Goal: Navigation & Orientation: Find specific page/section

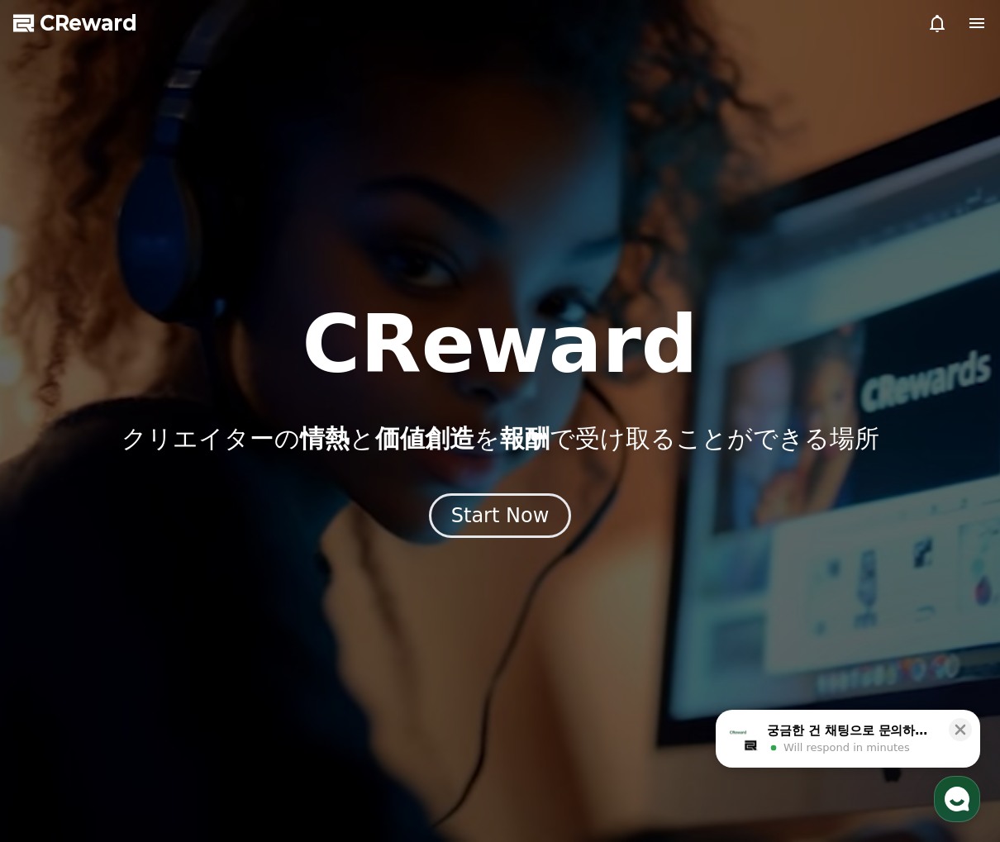
click at [433, 393] on div "CReward クリエイターの 情熱 と 価値創造 を 報酬 で受け取ることができる場所" at bounding box center [500, 379] width 1000 height 149
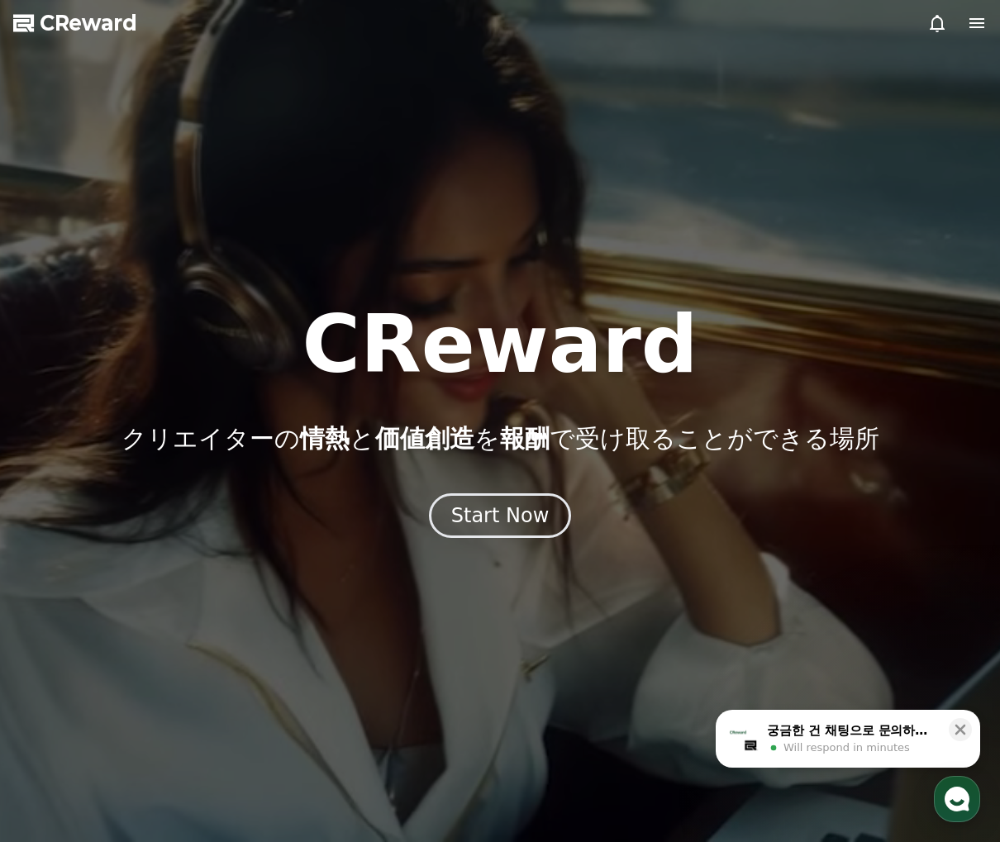
click at [978, 23] on icon at bounding box center [976, 23] width 15 height 10
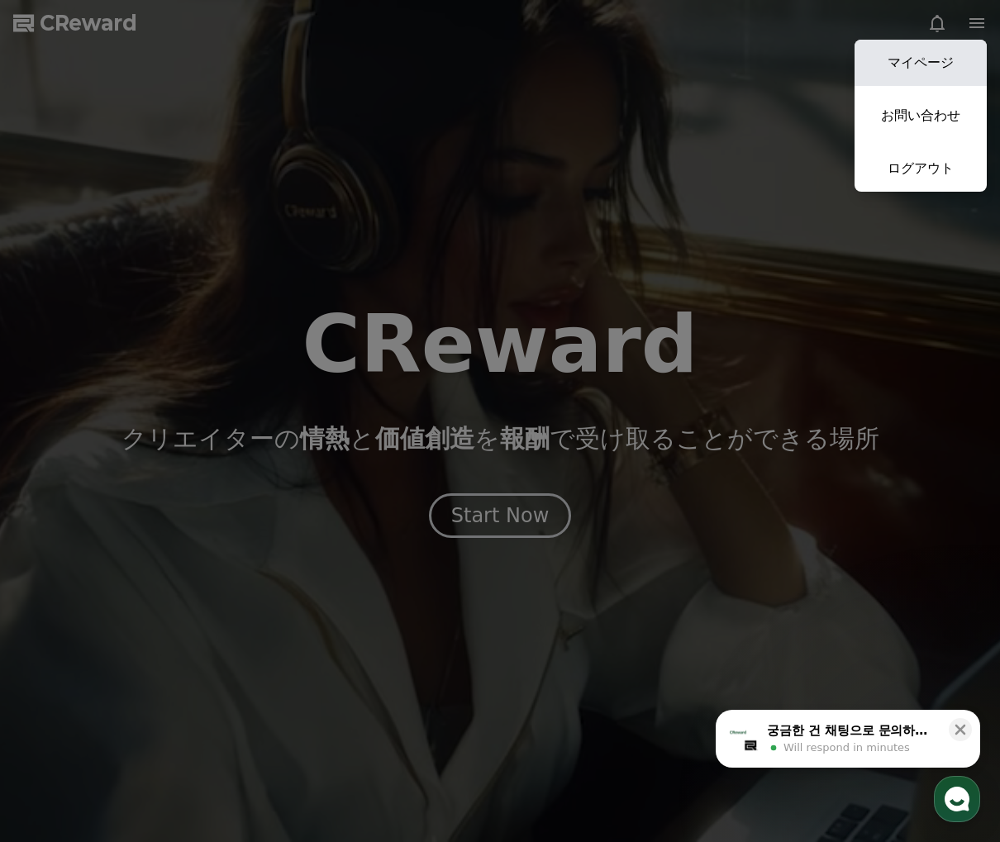
click at [930, 48] on link "マイページ" at bounding box center [920, 63] width 132 height 46
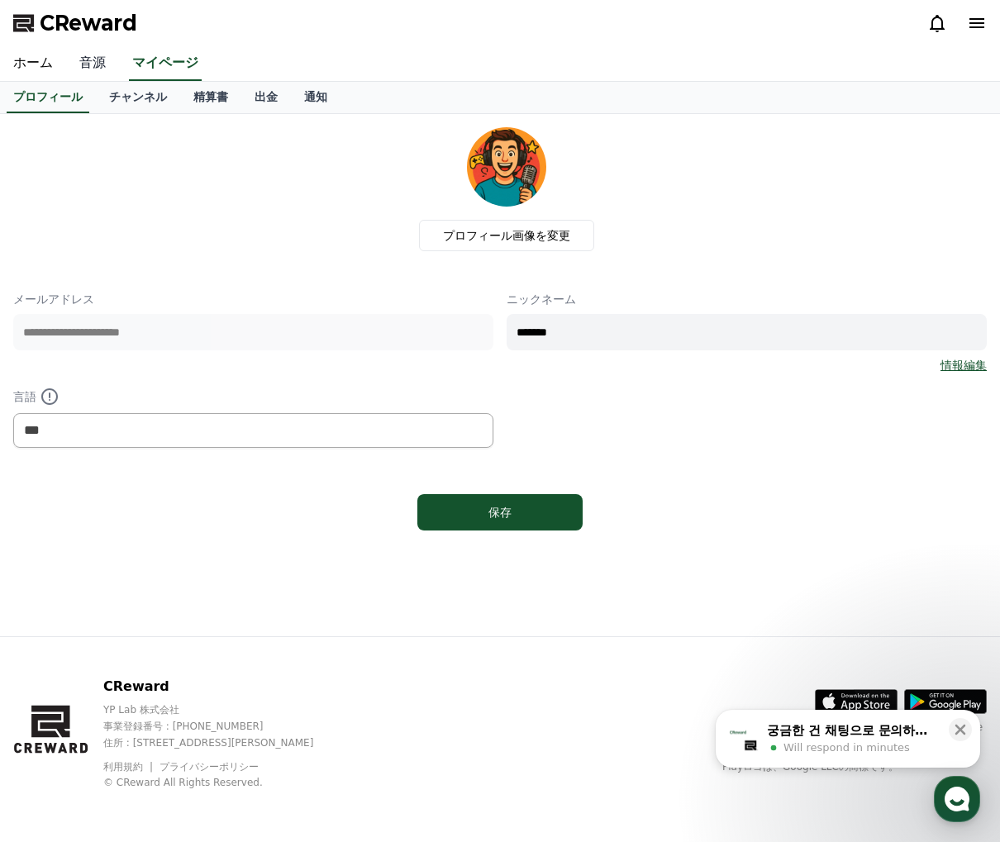
click at [88, 56] on link "音源" at bounding box center [92, 63] width 53 height 35
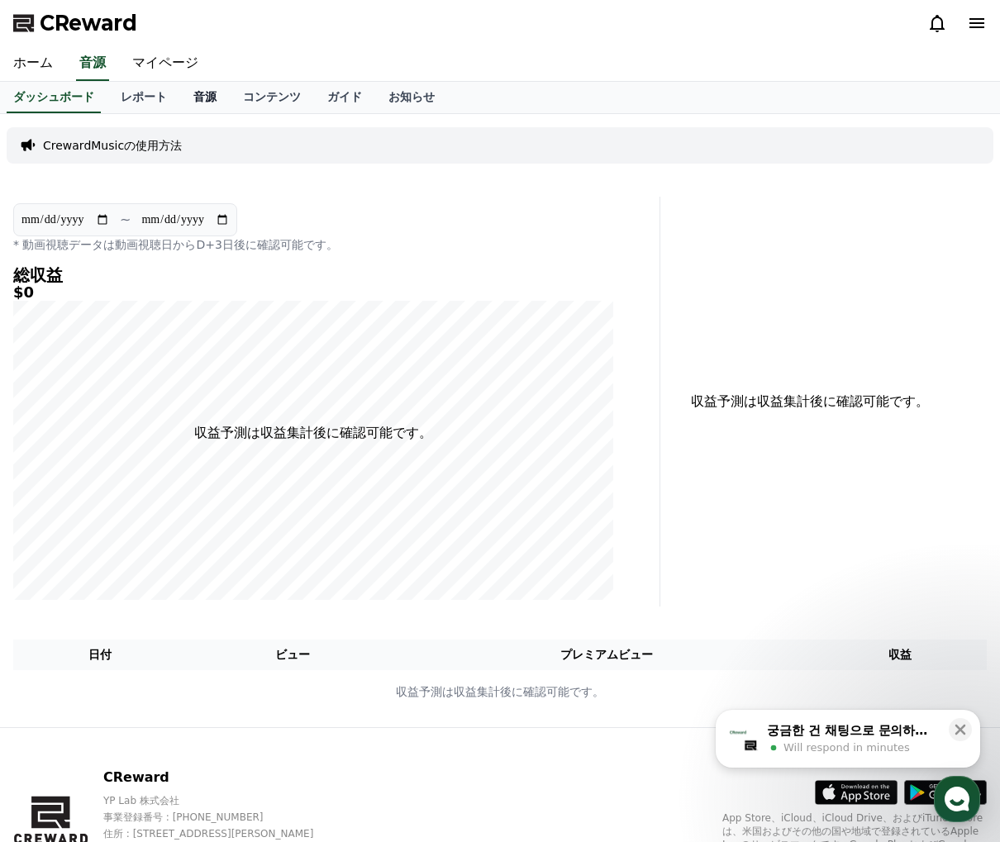
click at [209, 105] on link "音源" at bounding box center [205, 97] width 50 height 31
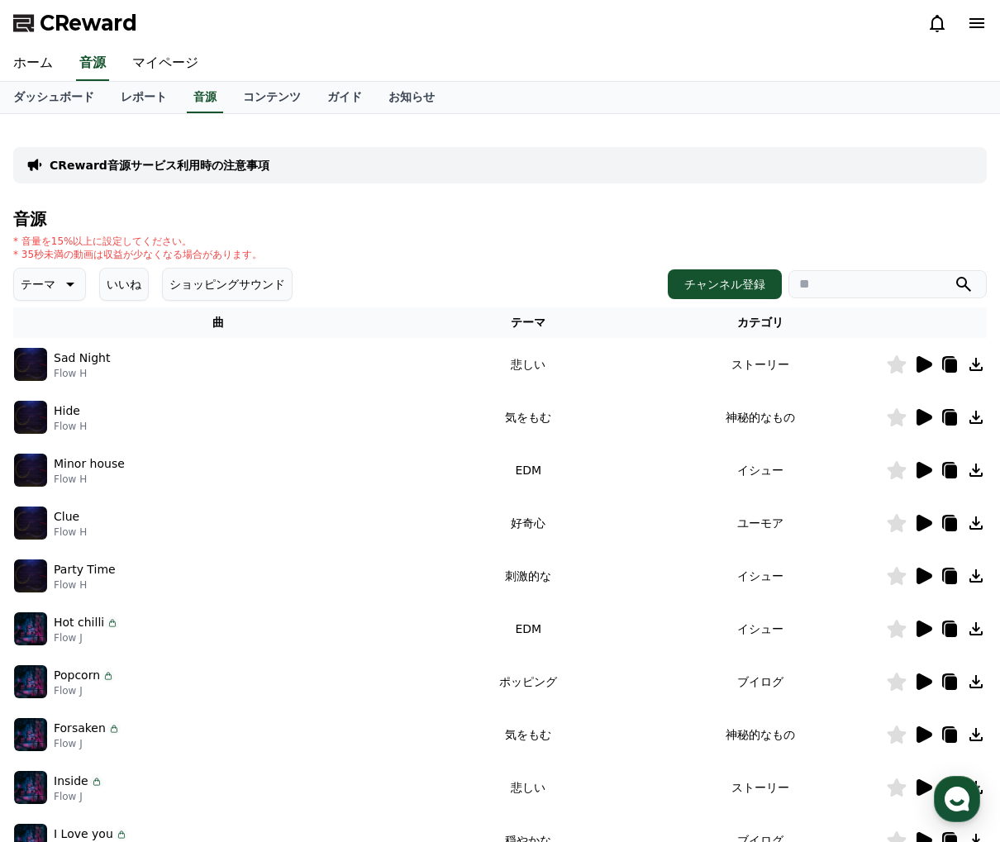
click at [64, 288] on icon at bounding box center [69, 284] width 20 height 20
click at [47, 454] on button "暗い" at bounding box center [34, 457] width 36 height 36
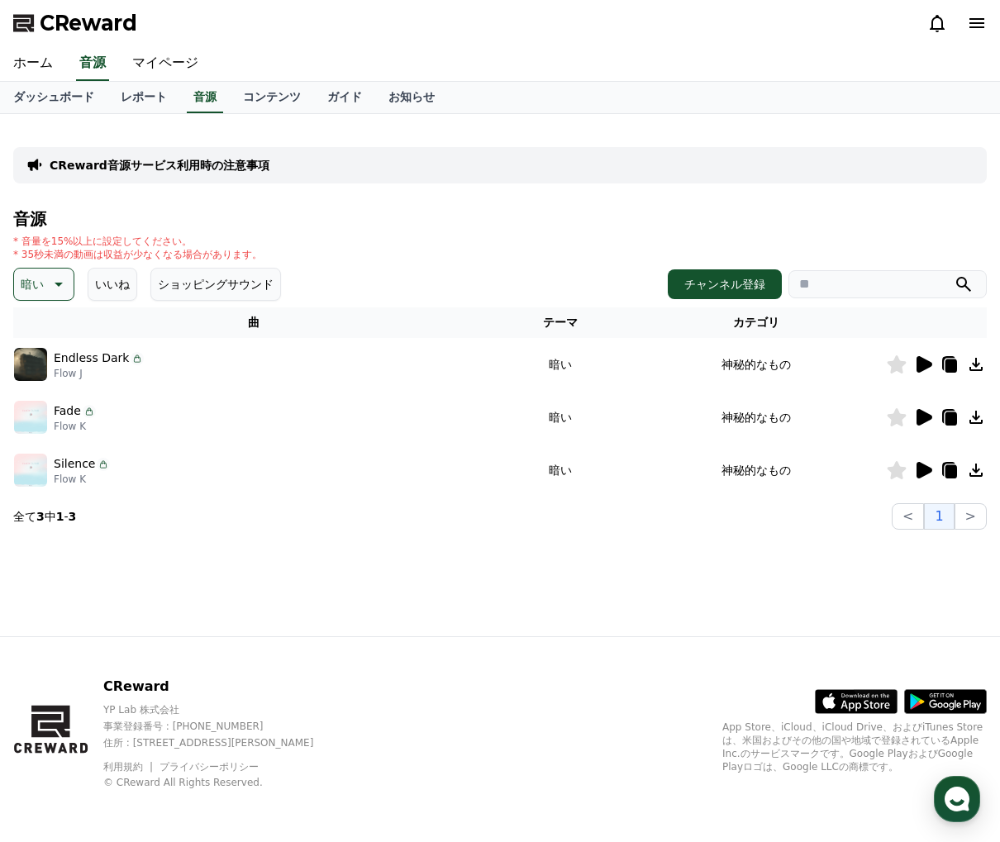
click at [931, 359] on icon at bounding box center [923, 365] width 20 height 20
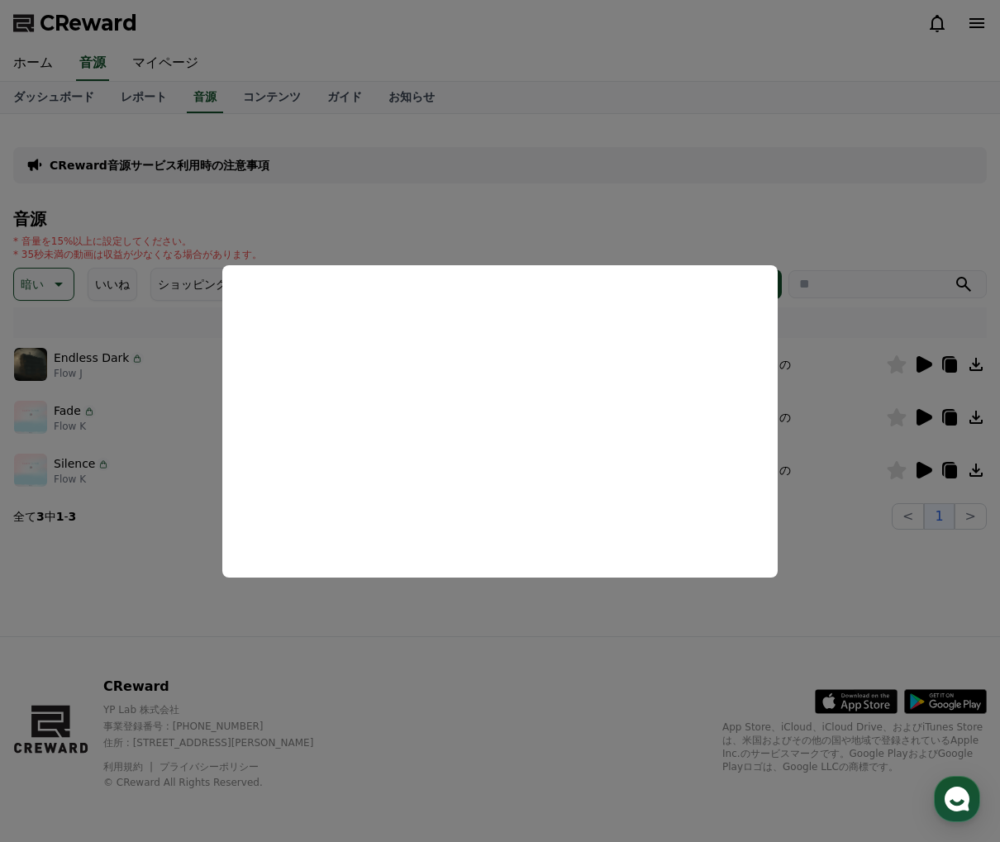
click at [922, 414] on button "close modal" at bounding box center [500, 421] width 1000 height 842
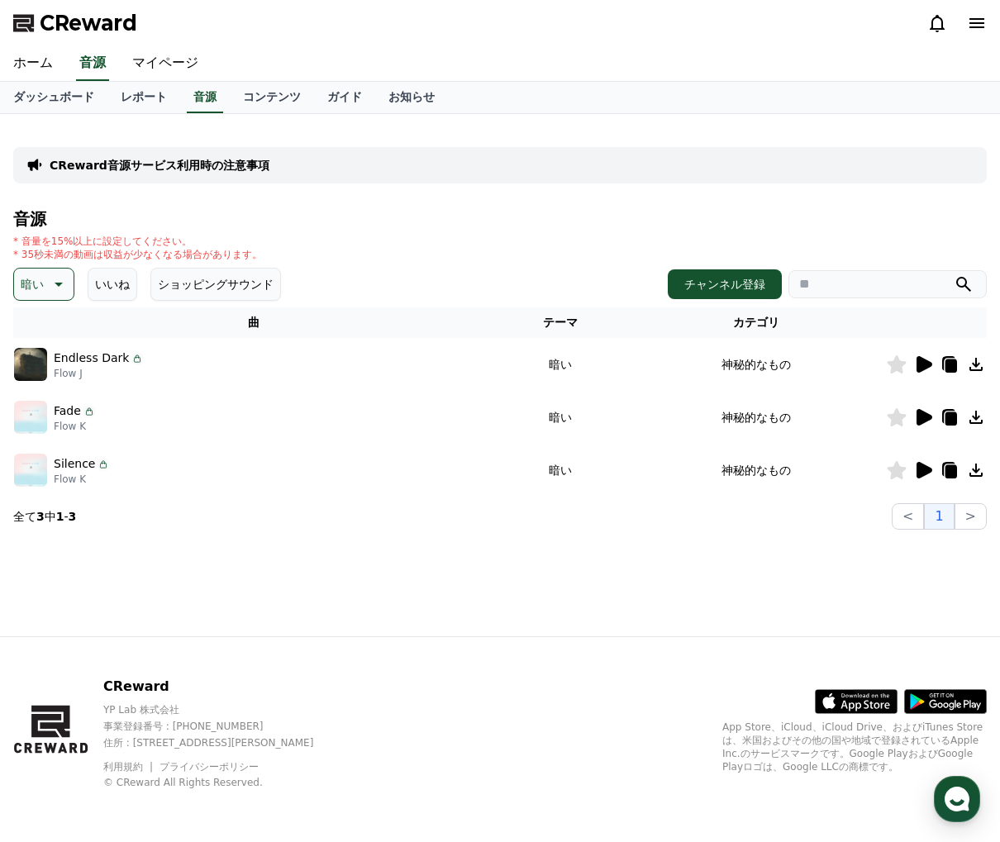
click at [922, 414] on icon at bounding box center [924, 417] width 16 height 17
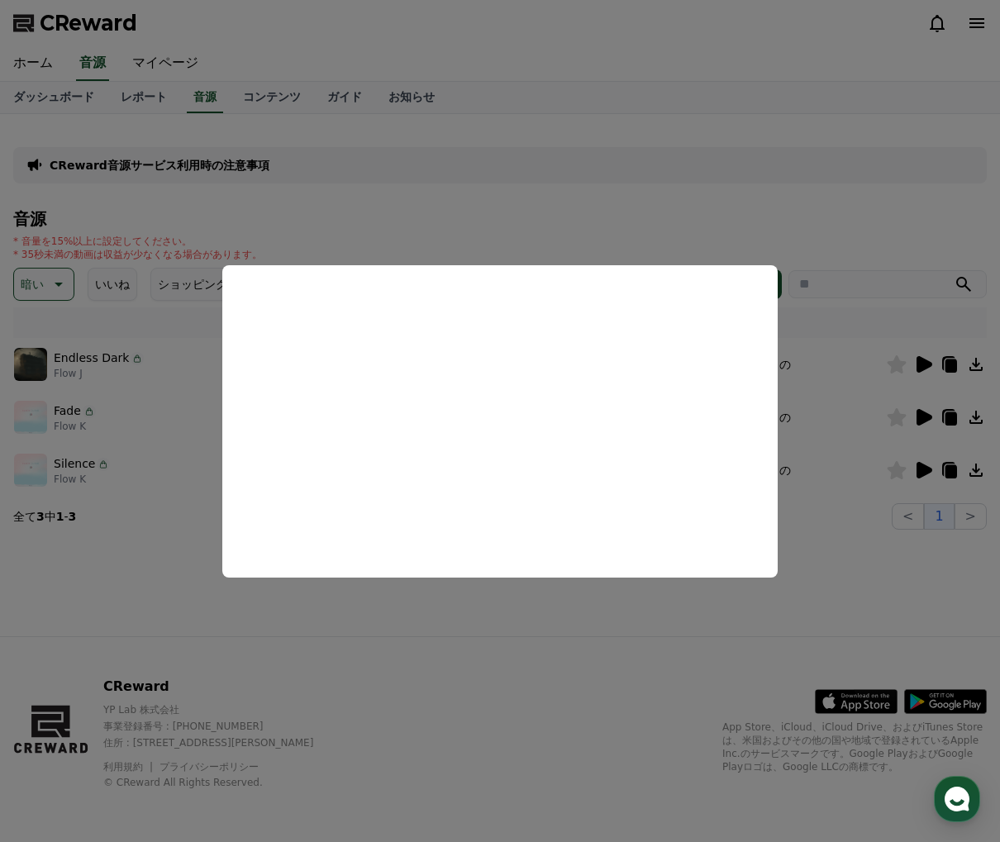
click at [921, 468] on button "close modal" at bounding box center [500, 421] width 1000 height 842
click at [921, 468] on icon at bounding box center [924, 470] width 16 height 17
click at [669, 181] on button "close modal" at bounding box center [500, 421] width 1000 height 842
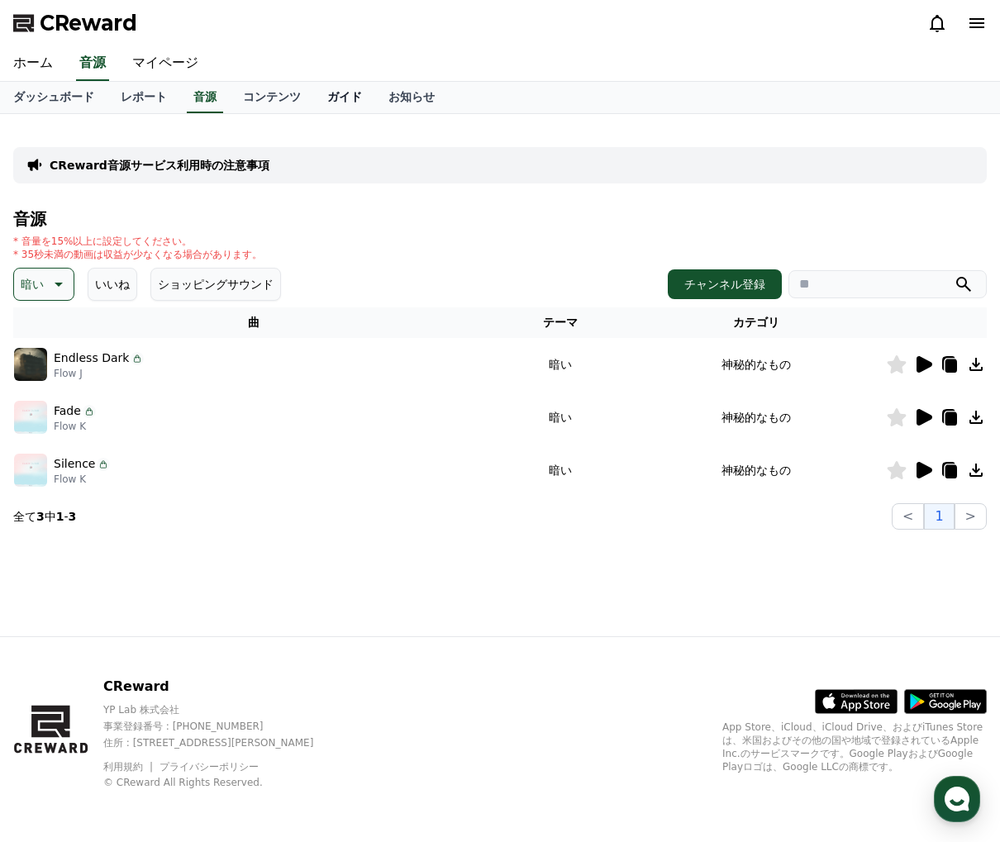
click at [341, 90] on link "ガイド" at bounding box center [344, 97] width 61 height 31
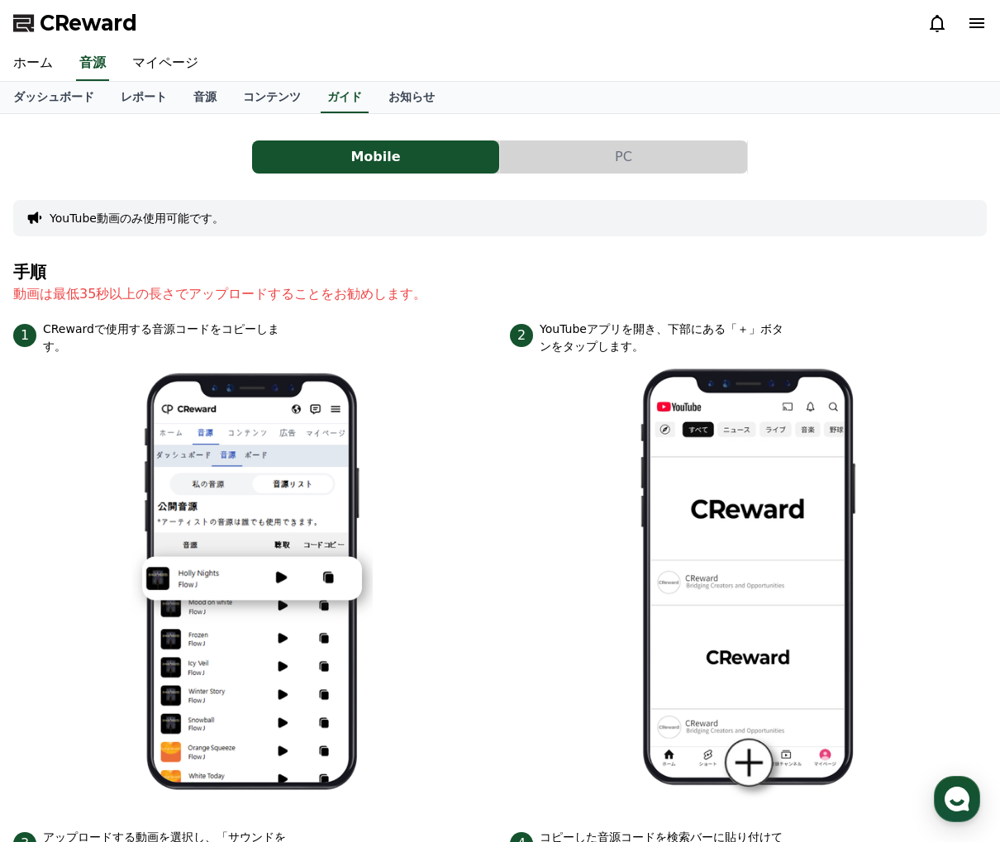
click at [670, 150] on button "PC" at bounding box center [623, 156] width 247 height 33
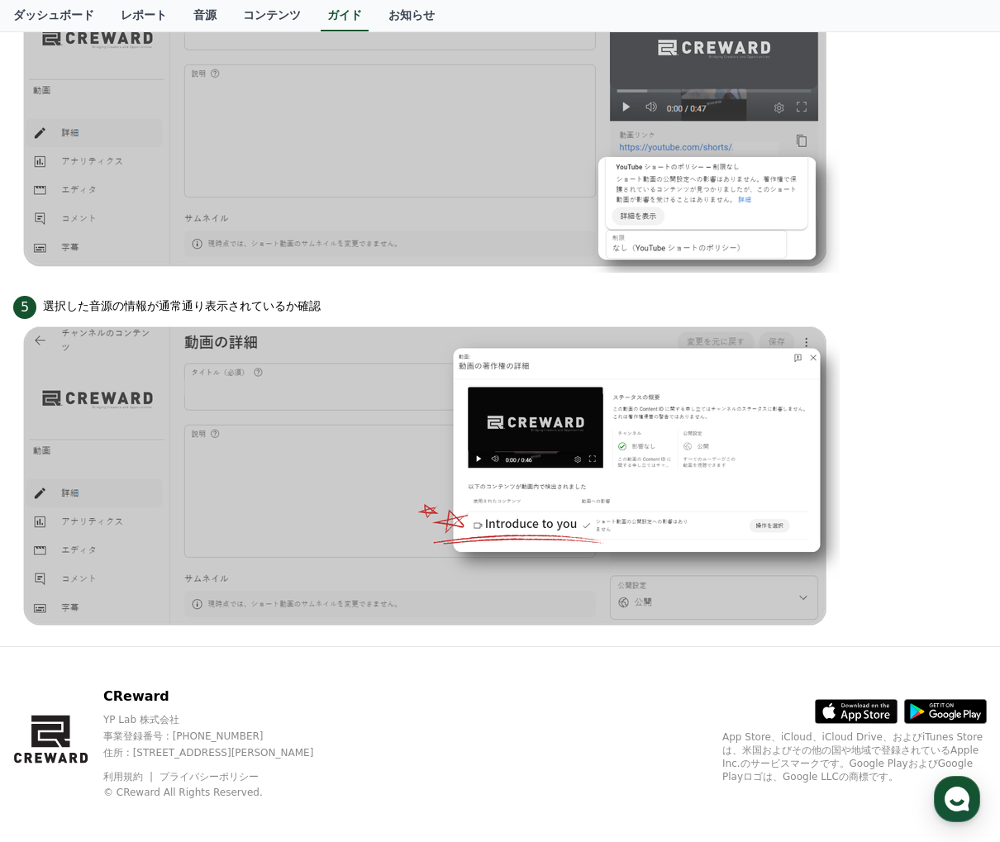
scroll to position [1454, 0]
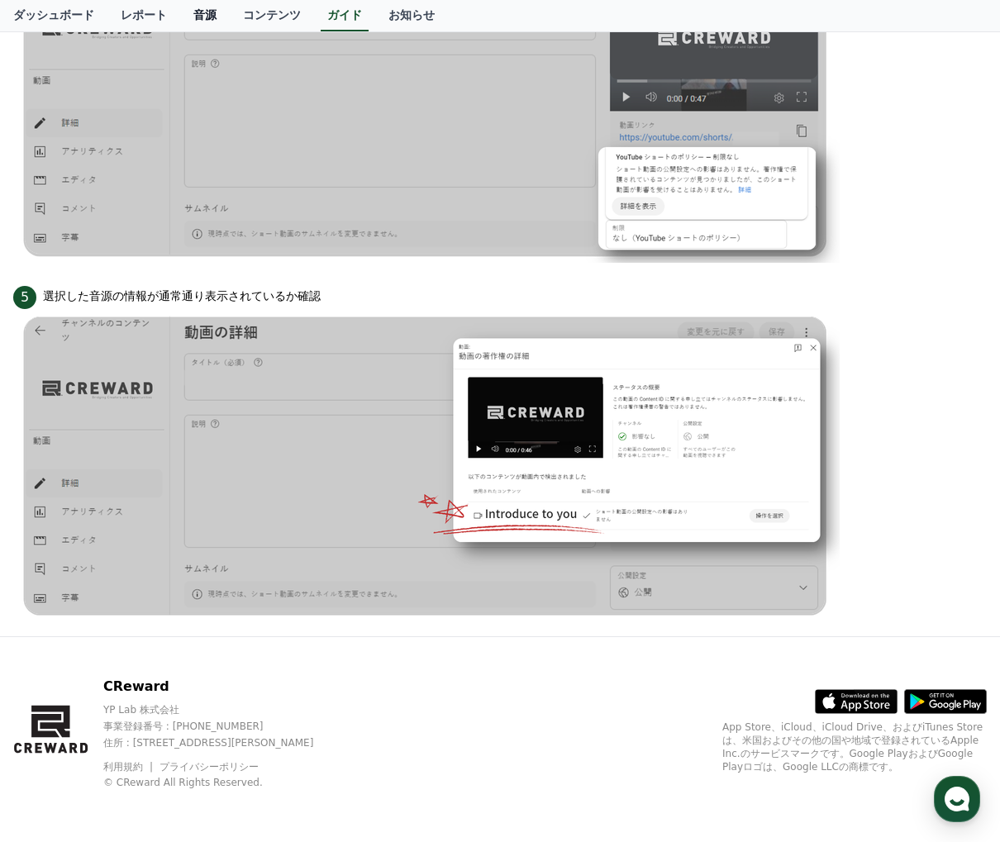
click at [218, 17] on link "音源" at bounding box center [205, 15] width 50 height 31
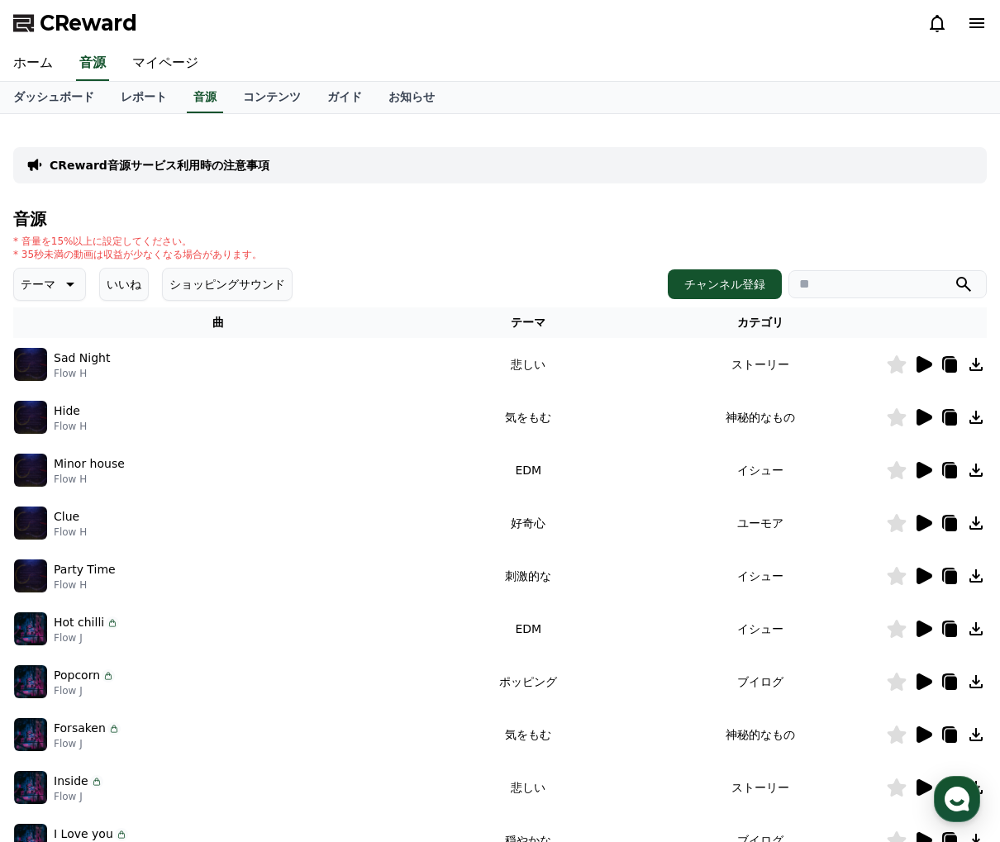
click at [42, 277] on p "テーマ" at bounding box center [38, 284] width 35 height 23
click at [49, 451] on button "暗い" at bounding box center [34, 457] width 36 height 36
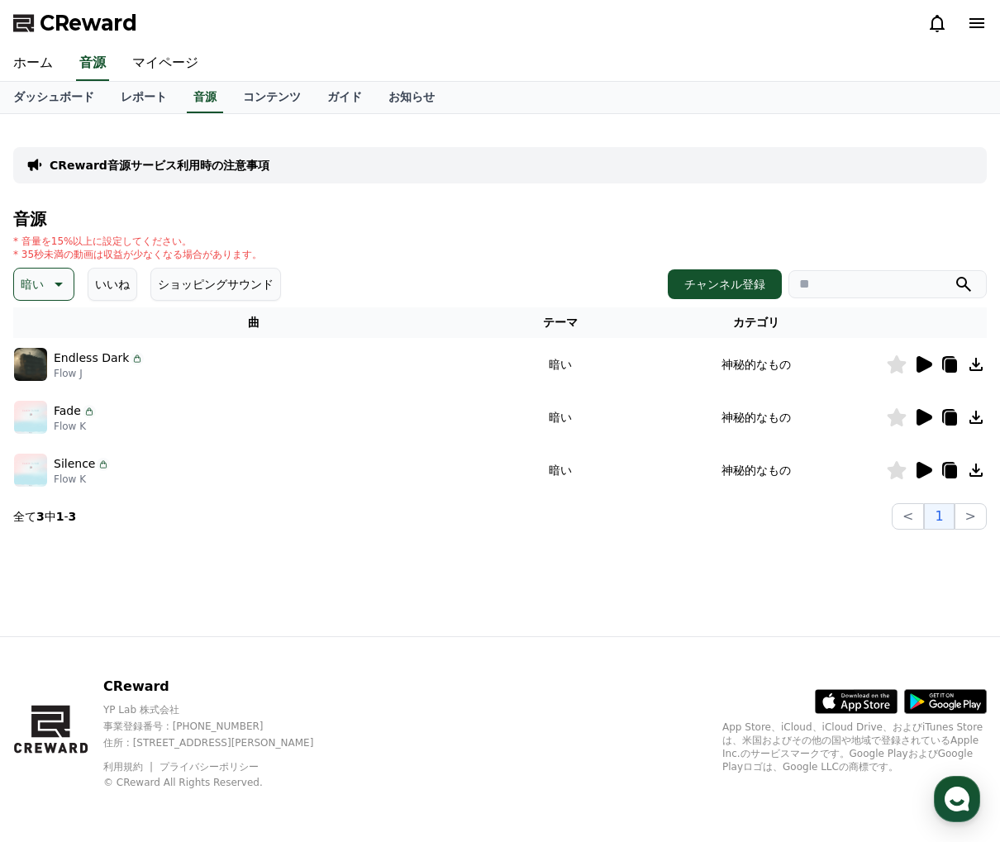
click at [976, 469] on icon at bounding box center [975, 470] width 13 height 13
click at [170, 63] on link "マイページ" at bounding box center [165, 63] width 93 height 35
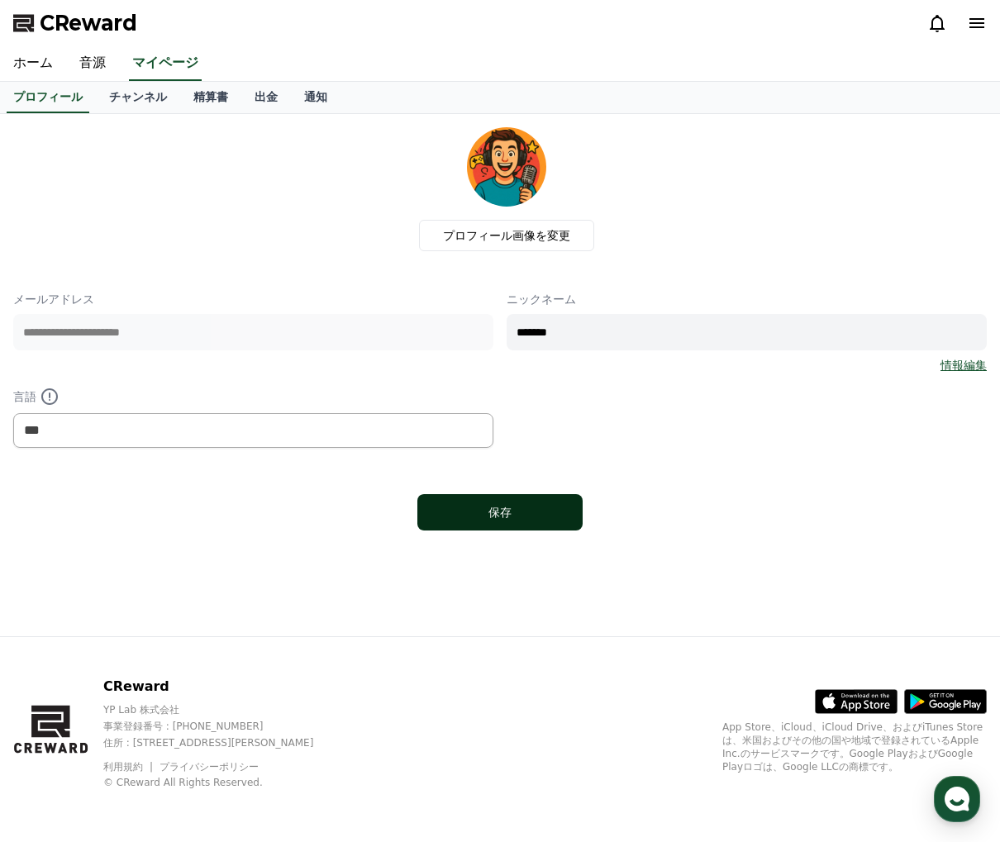
click at [493, 519] on div "保存" at bounding box center [499, 512] width 99 height 17
click at [30, 62] on link "ホーム" at bounding box center [33, 63] width 66 height 35
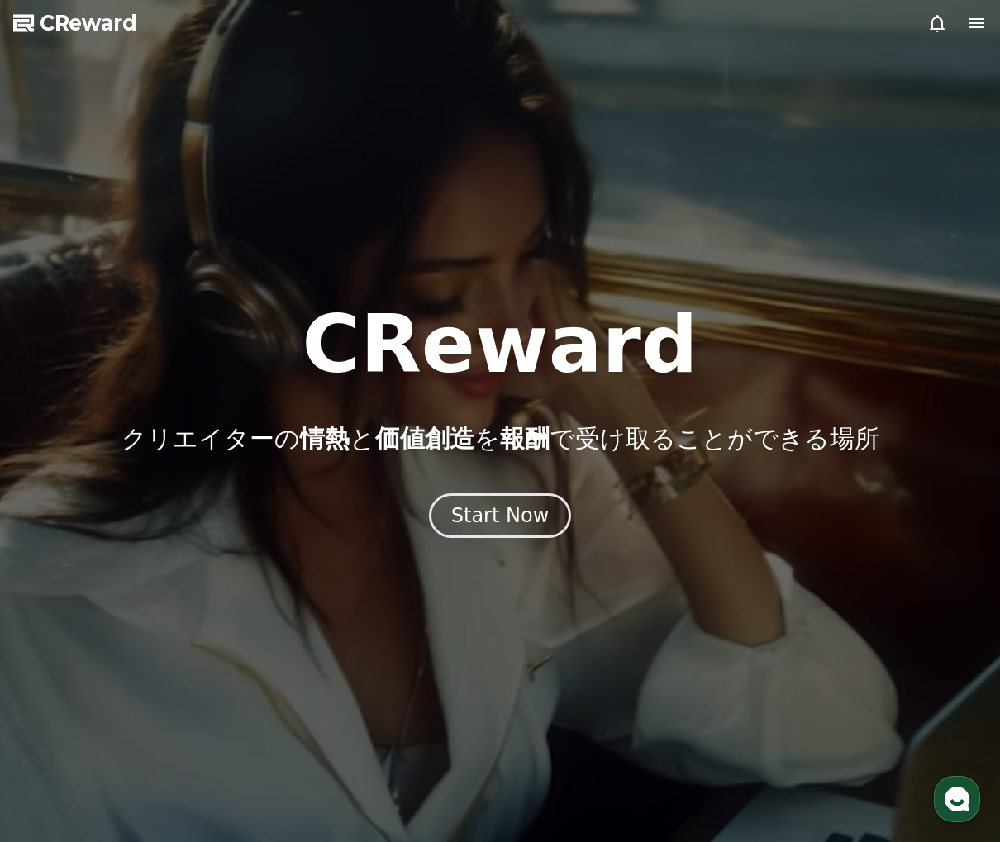
click at [986, 19] on icon at bounding box center [977, 23] width 20 height 20
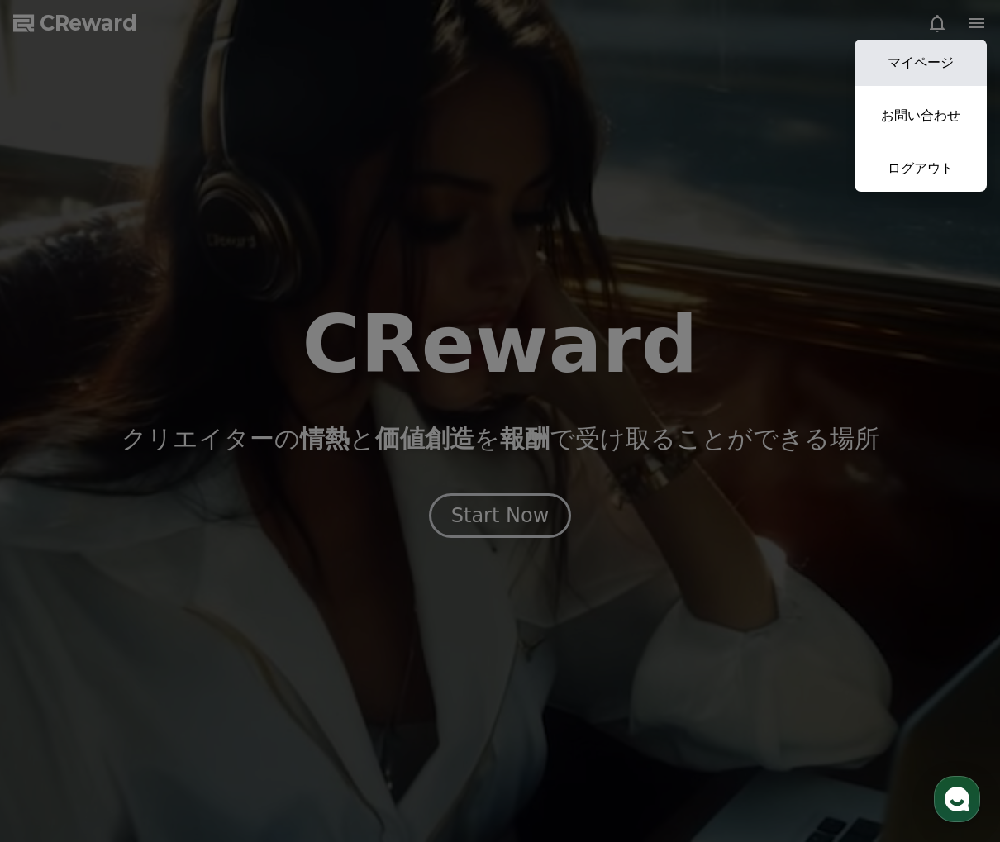
click at [947, 55] on link "マイページ" at bounding box center [920, 63] width 132 height 46
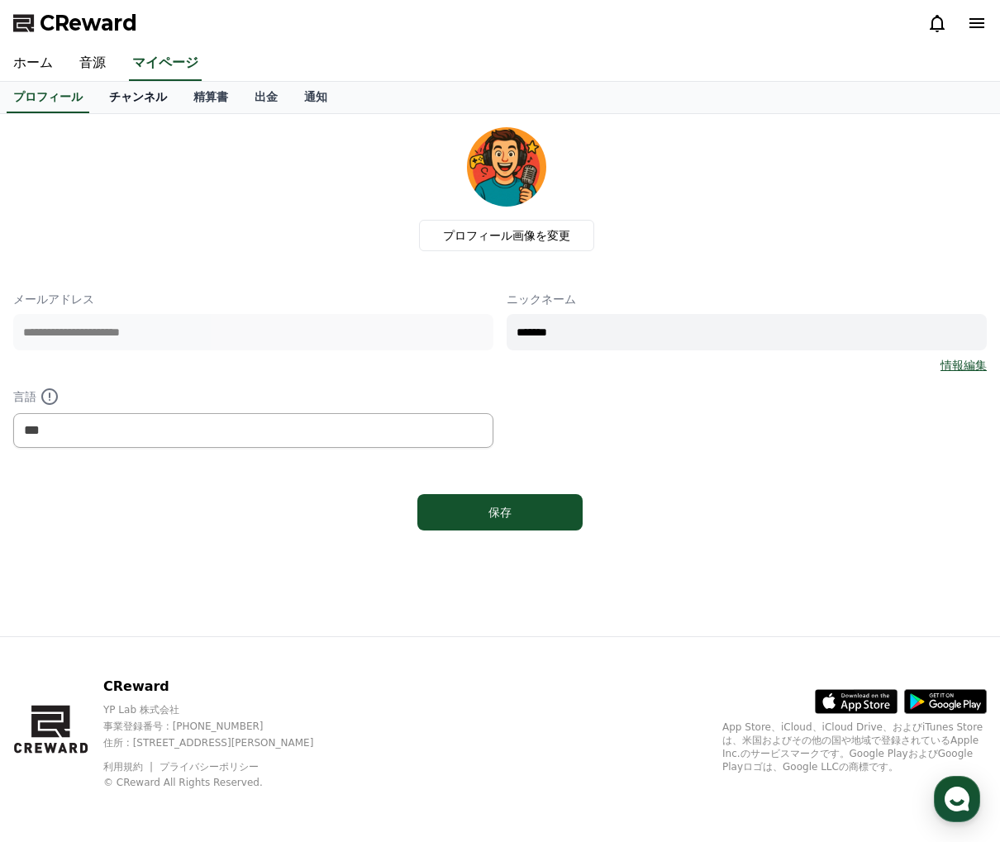
click at [146, 96] on link "チャンネル" at bounding box center [138, 97] width 84 height 31
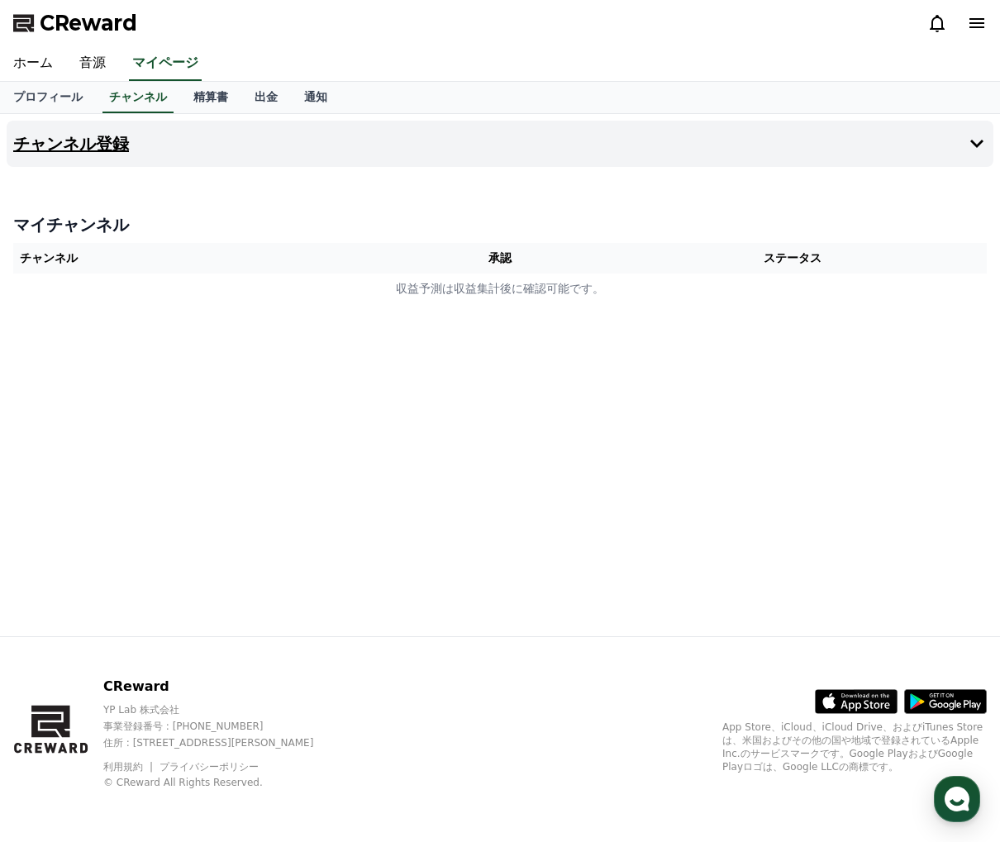
click at [128, 146] on button "チャンネル登録" at bounding box center [500, 144] width 987 height 46
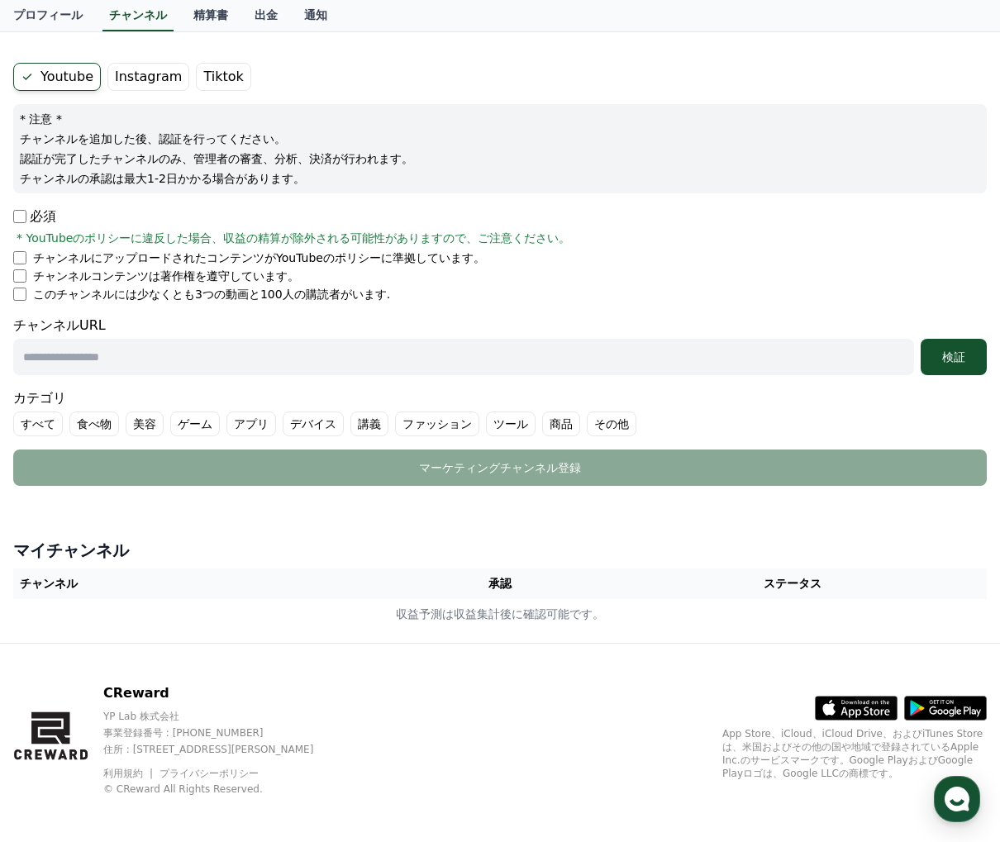
scroll to position [131, 0]
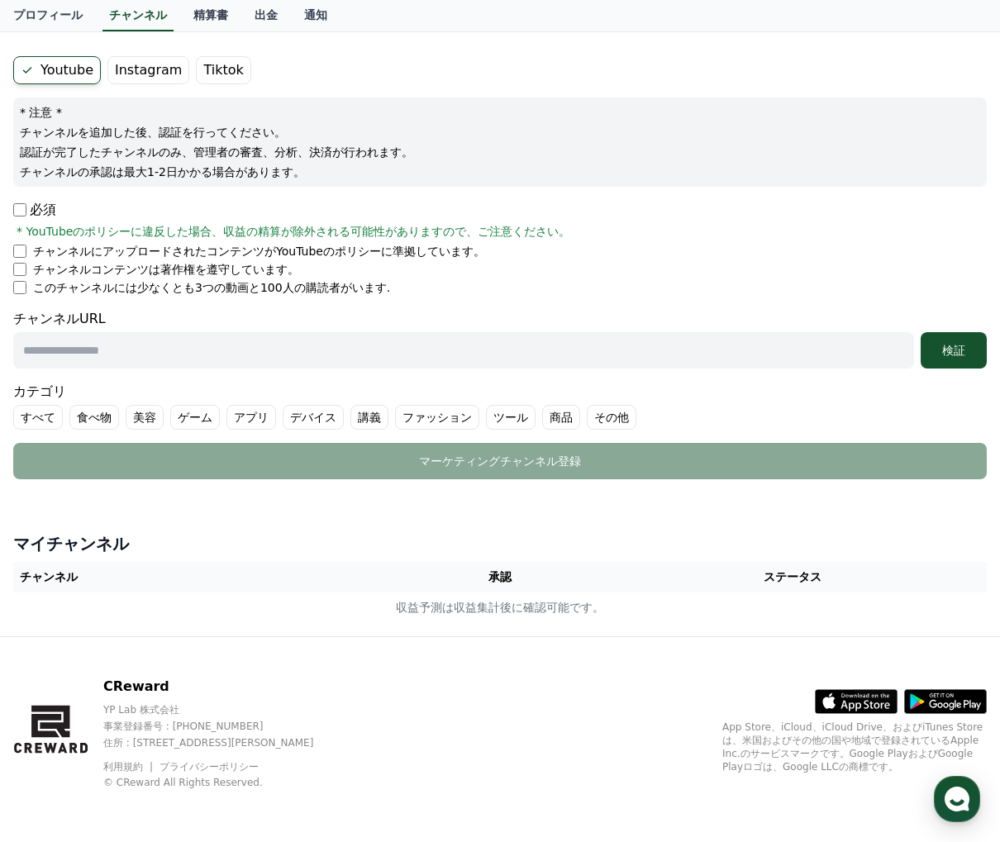
click at [28, 212] on p "必須" at bounding box center [34, 210] width 43 height 20
